Goal: Transaction & Acquisition: Purchase product/service

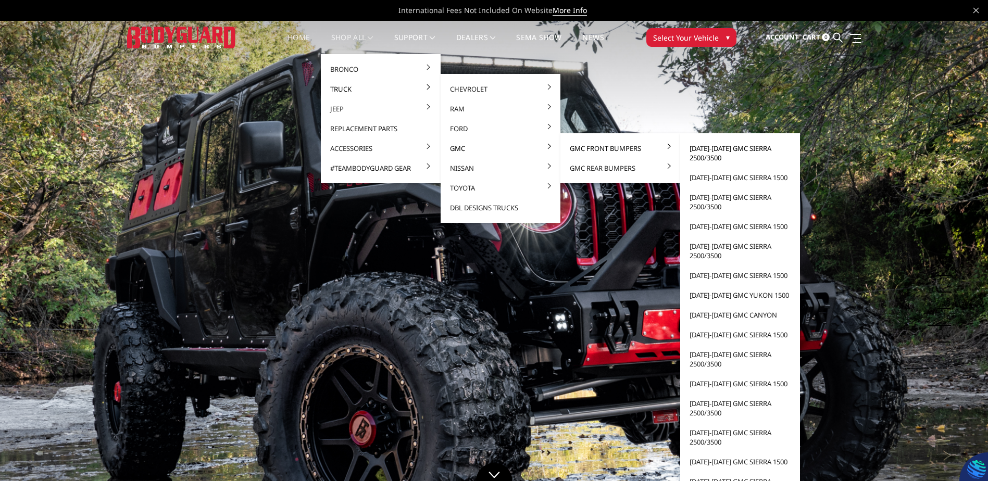
click at [699, 151] on link "[DATE]-[DATE] GMC Sierra 2500/3500" at bounding box center [739, 153] width 111 height 29
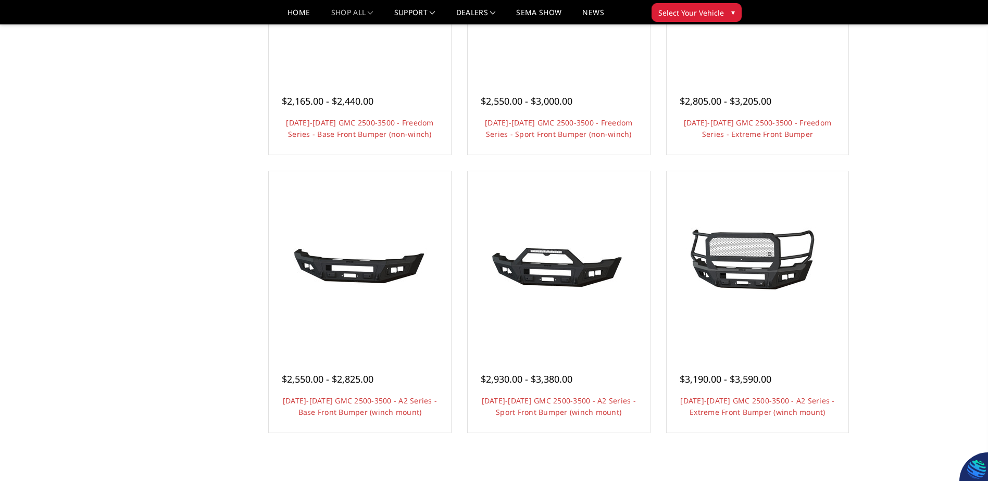
scroll to position [521, 0]
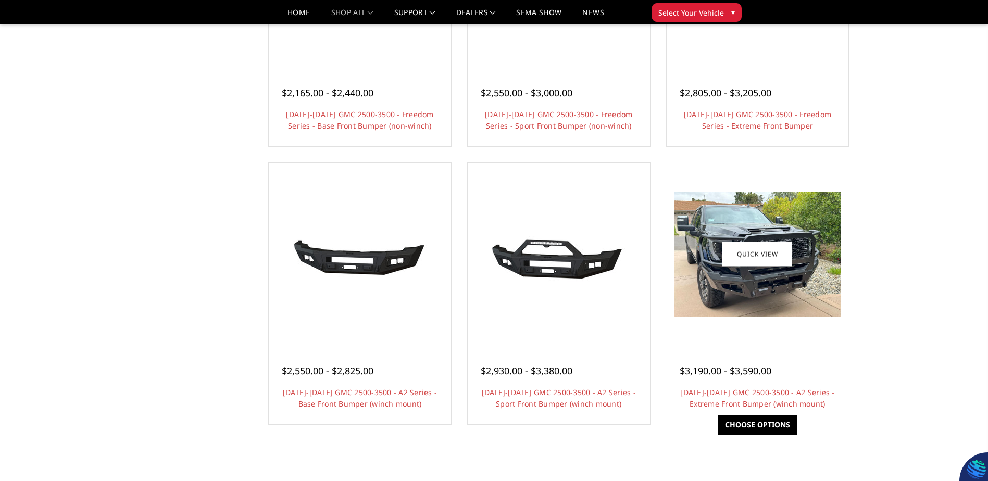
click at [702, 310] on img at bounding box center [757, 254] width 167 height 125
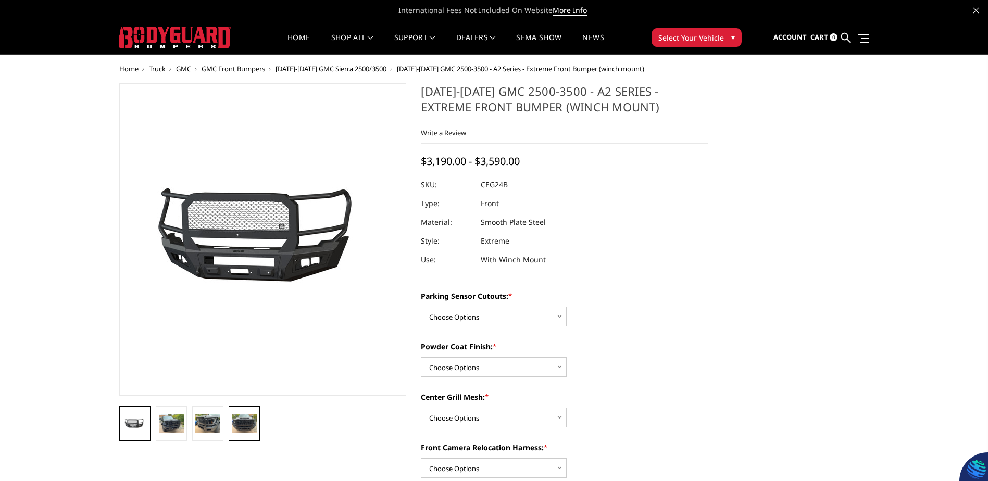
click at [245, 428] on img at bounding box center [244, 423] width 25 height 19
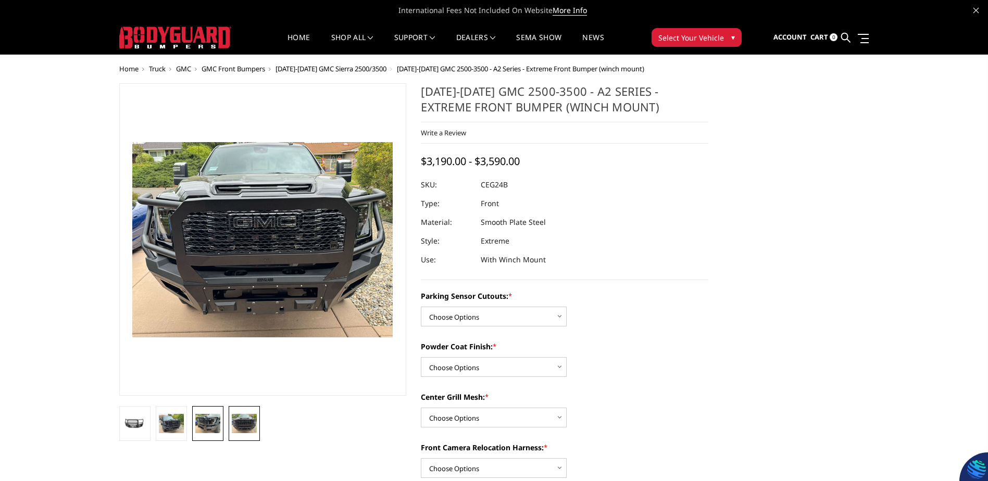
click at [208, 427] on img at bounding box center [207, 423] width 25 height 19
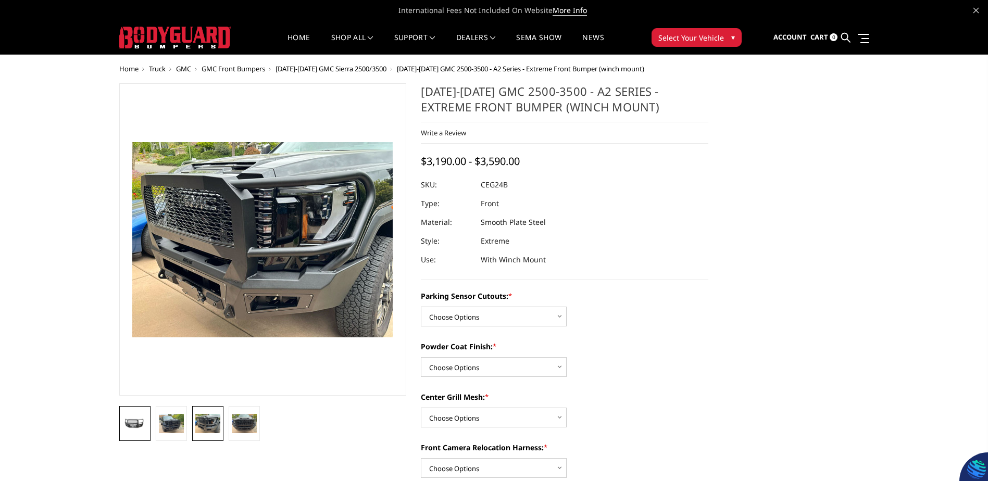
click at [135, 419] on img at bounding box center [134, 424] width 25 height 12
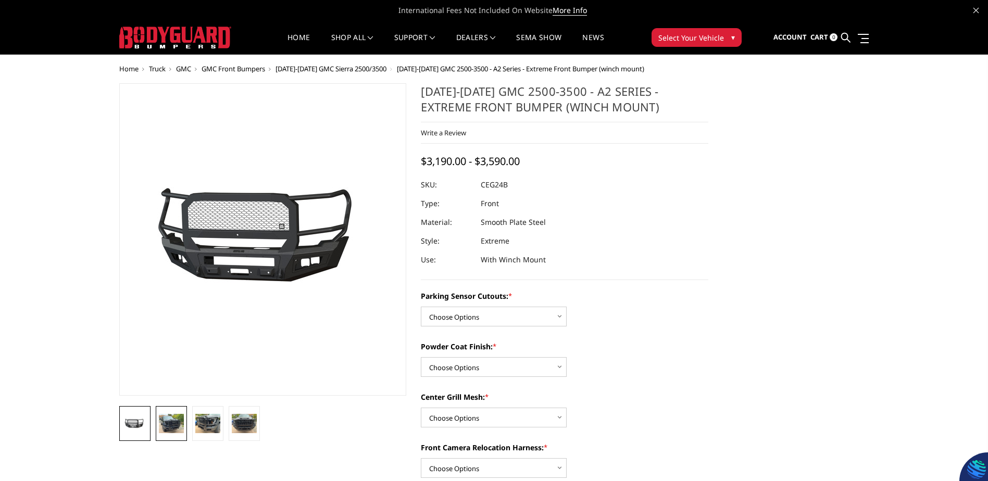
click at [157, 419] on link at bounding box center [171, 423] width 31 height 35
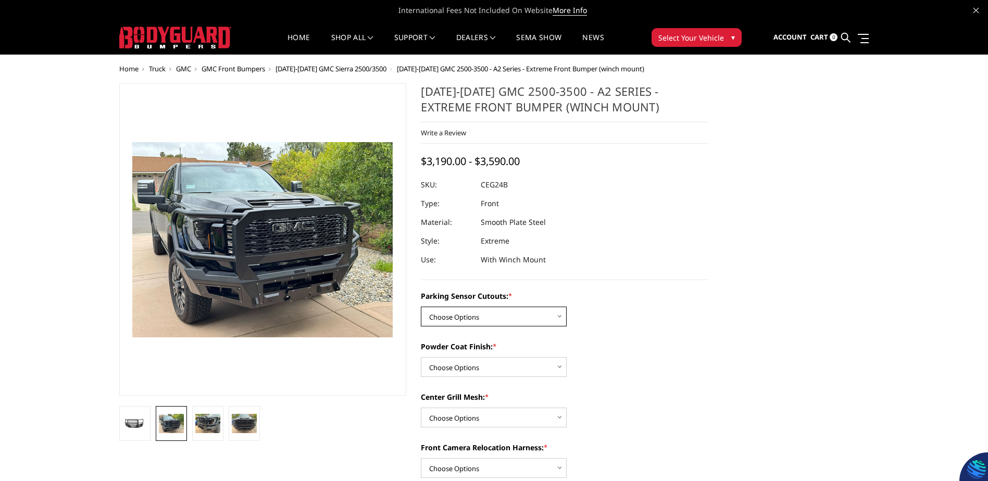
click at [516, 317] on select "Choose Options No - Without Parking Sensor Cutouts Yes - With Parking Sensor Cu…" at bounding box center [494, 317] width 146 height 20
select select "2143"
click at [421, 307] on select "Choose Options No - Without Parking Sensor Cutouts Yes - With Parking Sensor Cu…" at bounding box center [494, 317] width 146 height 20
click at [484, 363] on select "Choose Options Bare Metal Textured Black Powder Coat" at bounding box center [494, 367] width 146 height 20
select select "2145"
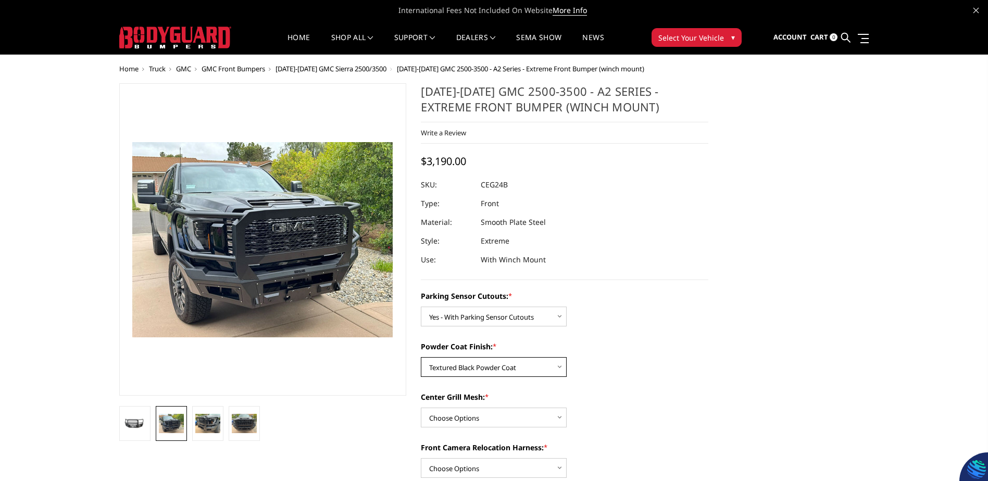
click at [421, 357] on select "Choose Options Bare Metal Textured Black Powder Coat" at bounding box center [494, 367] width 146 height 20
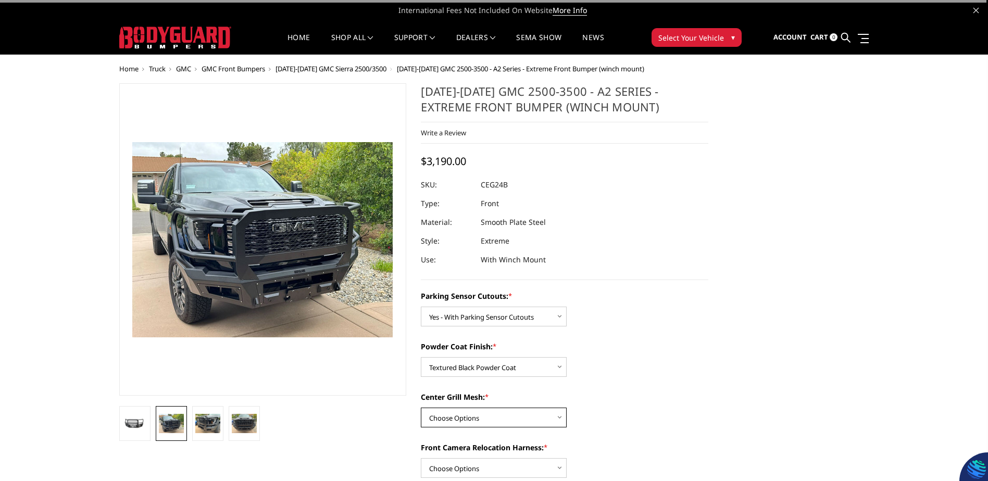
click at [480, 419] on select "Choose Options WITH Center Grill Mesh WITHOUT Center Grill Mesh" at bounding box center [494, 418] width 146 height 20
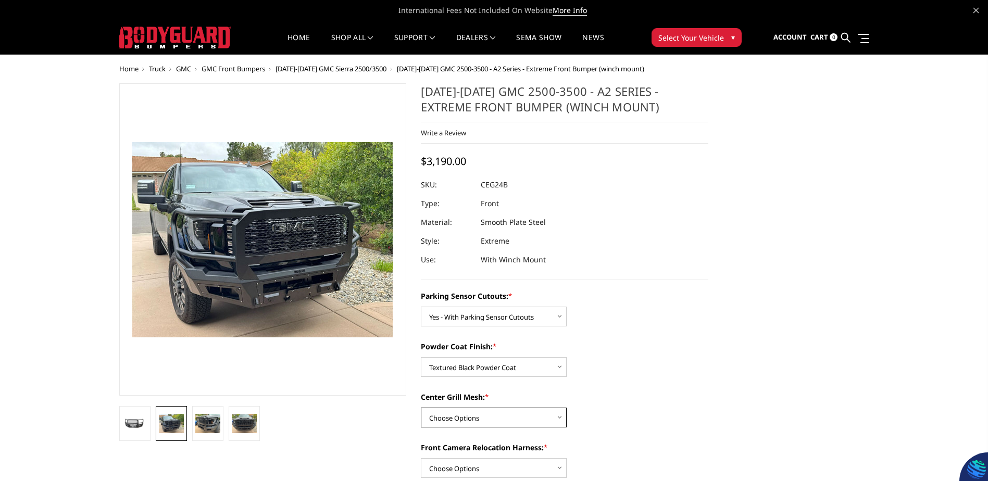
select select "2147"
click at [421, 408] on select "Choose Options WITH Center Grill Mesh WITHOUT Center Grill Mesh" at bounding box center [494, 418] width 146 height 20
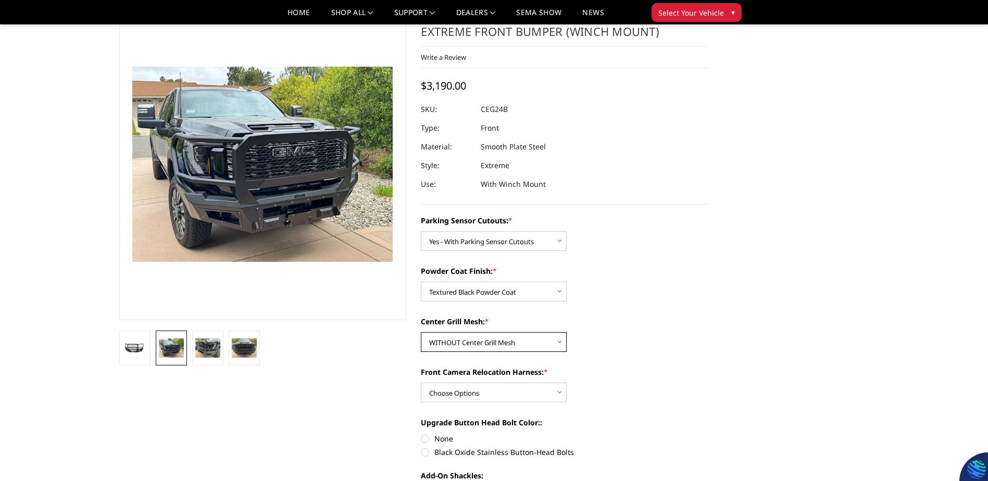
scroll to position [104, 0]
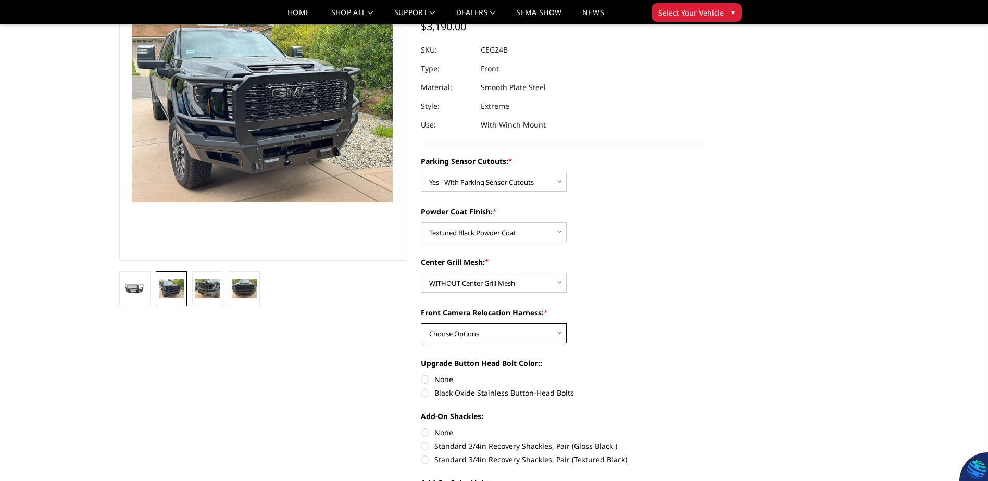
click at [484, 330] on select "Choose Options WITH Front Camera Relocation Harness WITHOUT Front Camera Reloca…" at bounding box center [494, 333] width 146 height 20
click at [658, 323] on div "Front Camera Relocation Harness: * Choose Options WITH Front Camera Relocation …" at bounding box center [564, 325] width 287 height 36
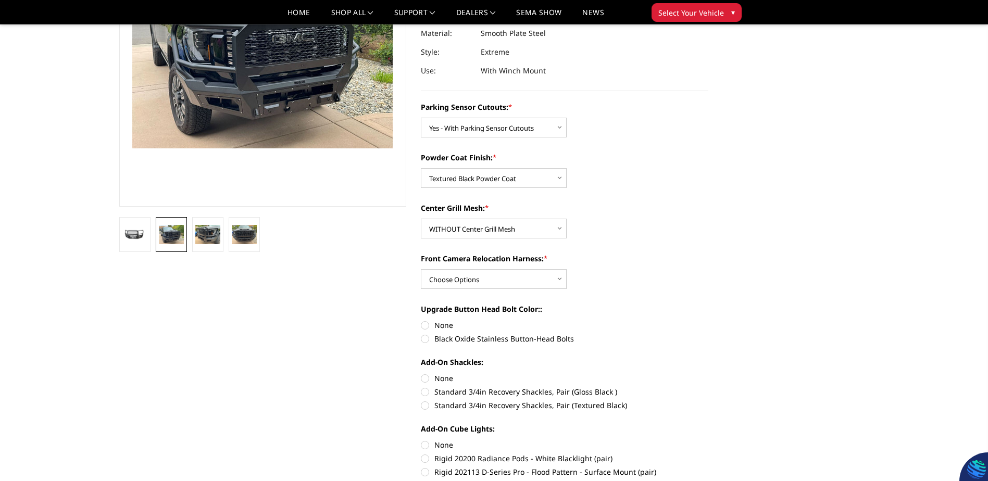
scroll to position [208, 0]
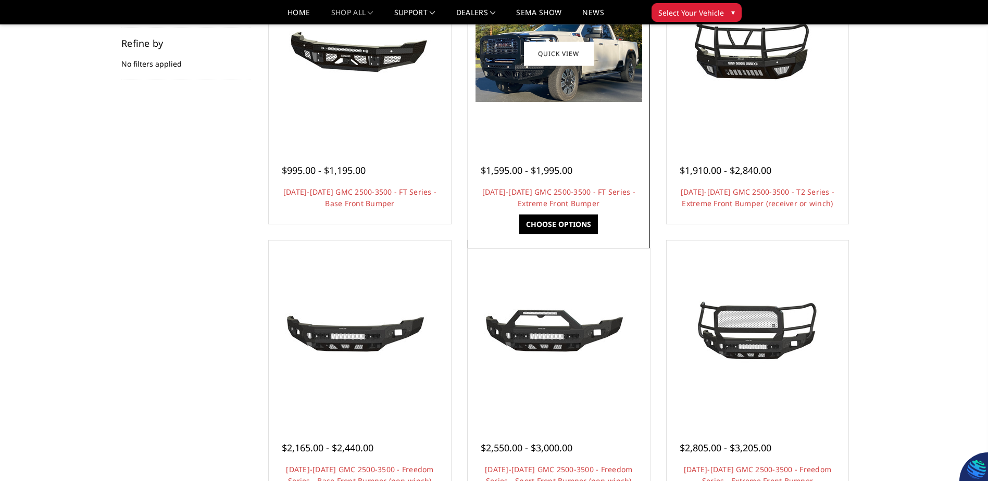
scroll to position [33, 0]
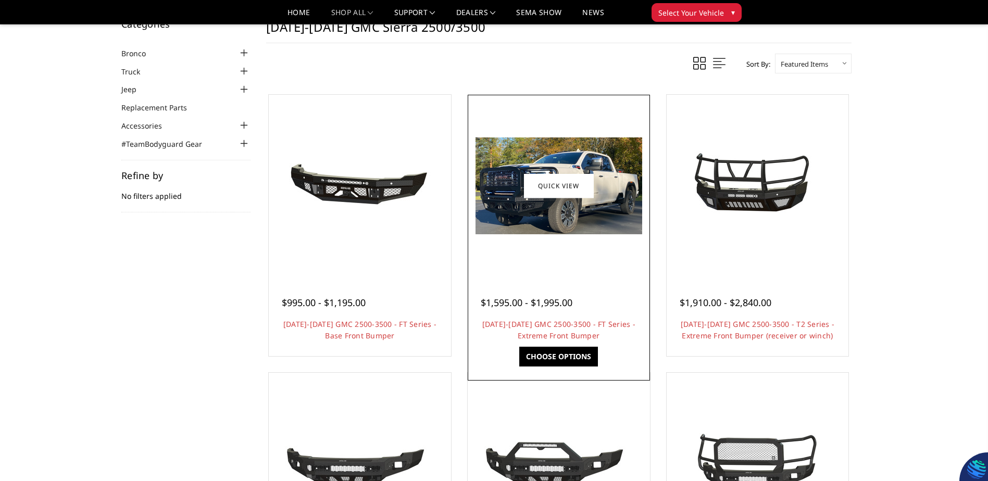
click at [518, 232] on img at bounding box center [558, 185] width 167 height 97
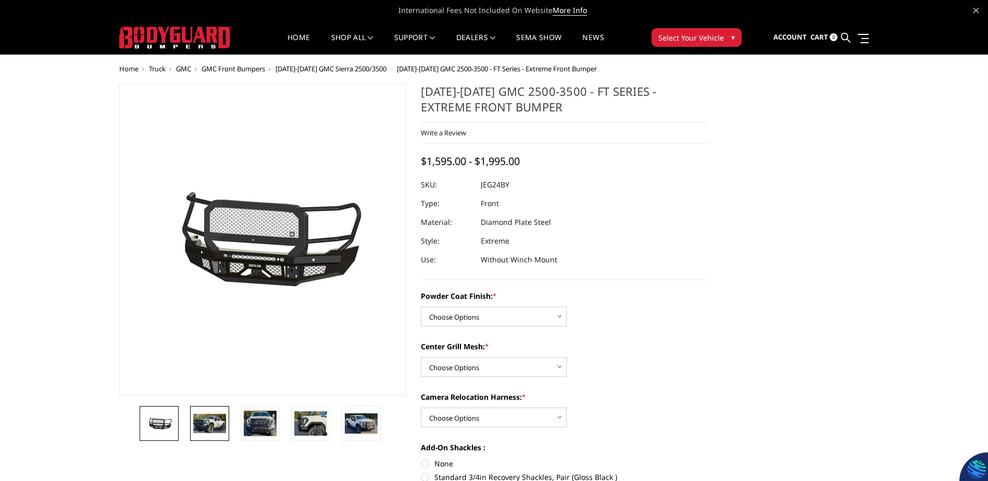
click at [207, 419] on img at bounding box center [209, 423] width 33 height 19
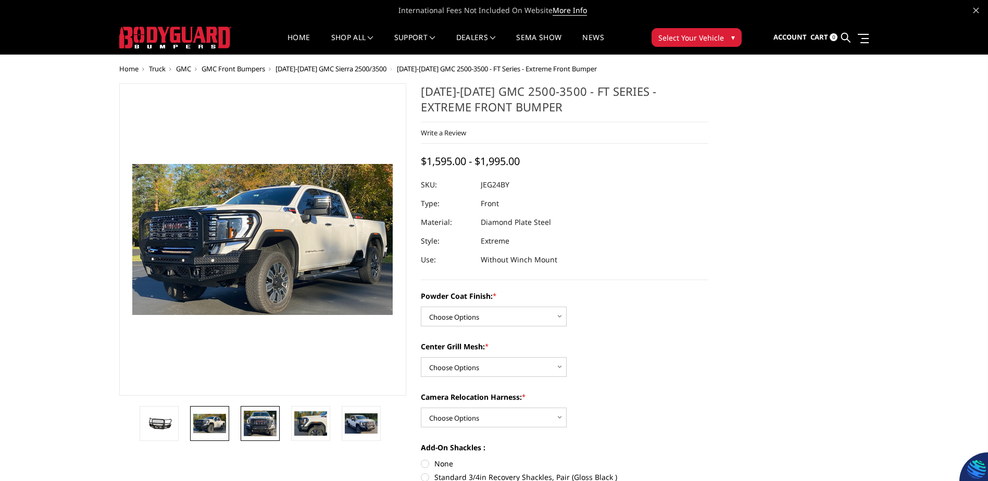
click at [254, 424] on img at bounding box center [260, 424] width 33 height 26
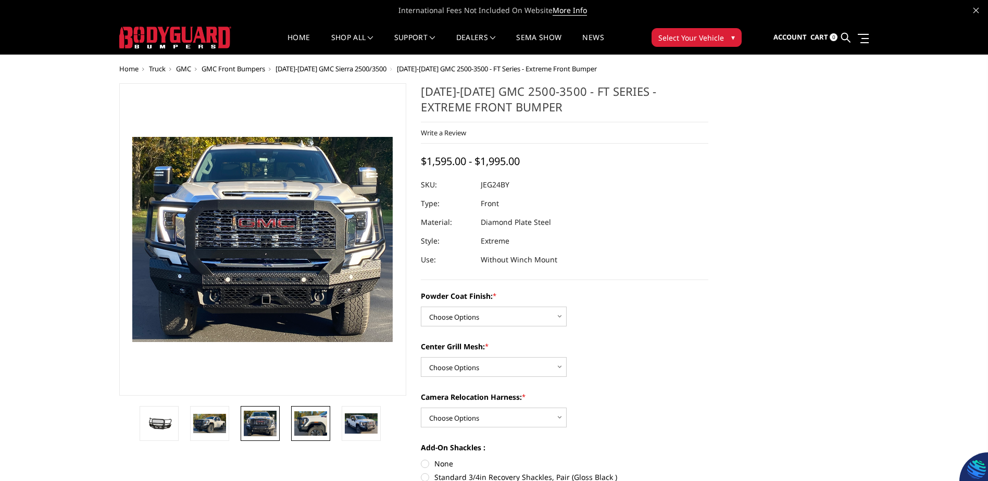
click at [301, 430] on img at bounding box center [310, 423] width 33 height 24
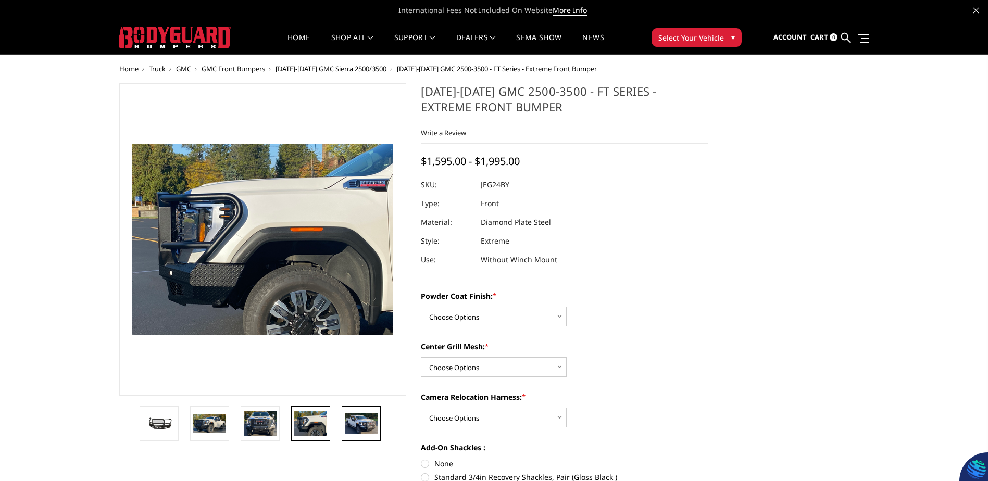
click at [357, 422] on img at bounding box center [361, 423] width 33 height 20
